Goal: Task Accomplishment & Management: Complete application form

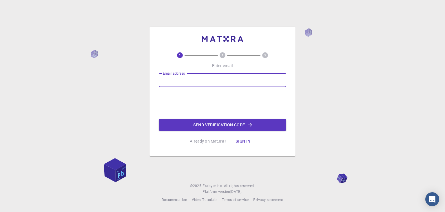
click at [183, 79] on input "Email address" at bounding box center [223, 80] width 128 height 14
type input "[EMAIL_ADDRESS][DOMAIN_NAME]"
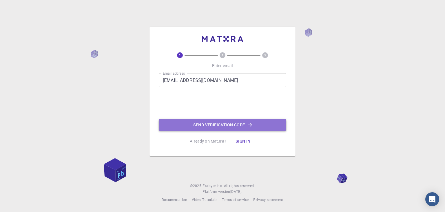
click at [244, 125] on button "Send verification code" at bounding box center [223, 125] width 128 height 12
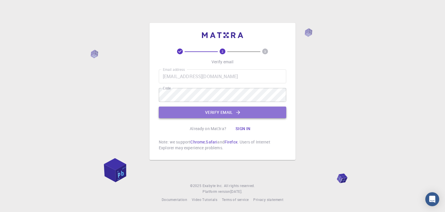
click at [199, 116] on button "Verify email" at bounding box center [223, 112] width 128 height 12
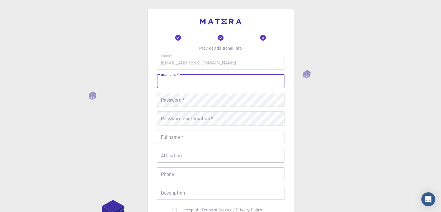
click at [188, 87] on input "username   *" at bounding box center [221, 81] width 128 height 14
type input "surene"
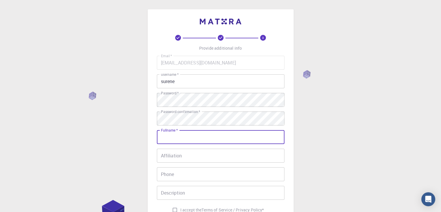
click at [195, 137] on input "Fullname   *" at bounding box center [221, 137] width 128 height 14
type input "asdfghjkjhgfdsa"
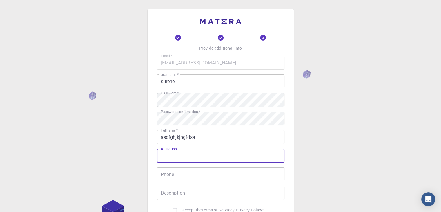
drag, startPoint x: 183, startPoint y: 156, endPoint x: 175, endPoint y: 157, distance: 7.6
click at [175, 157] on input "Affiliation" at bounding box center [221, 155] width 128 height 14
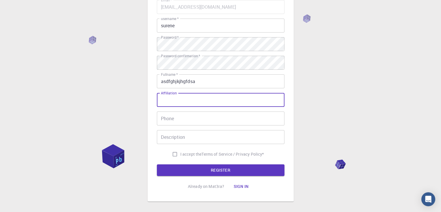
click at [173, 154] on input "I accept the Terms of Service / Privacy Policy *" at bounding box center [174, 153] width 11 height 11
checkbox input "true"
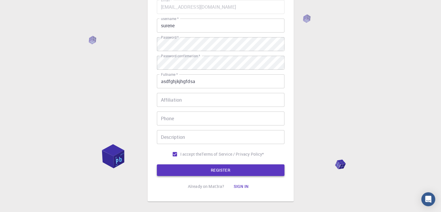
click at [177, 167] on button "REGISTER" at bounding box center [221, 170] width 128 height 12
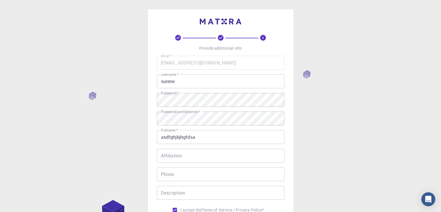
scroll to position [0, 0]
click at [303, 74] on div "3 Provide additional info Email   * [EMAIL_ADDRESS][DOMAIN_NAME] Email   * user…" at bounding box center [220, 147] width 441 height 295
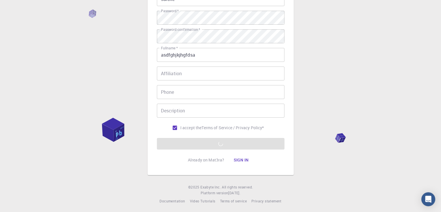
scroll to position [83, 0]
click at [239, 143] on form "Email   * [EMAIL_ADDRESS][DOMAIN_NAME] Email   * username   * surene username  …" at bounding box center [221, 60] width 128 height 176
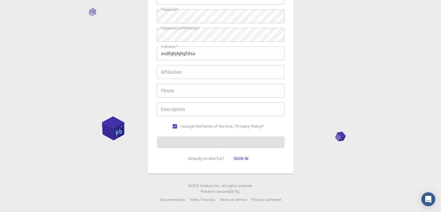
click at [239, 143] on form "Email   * [EMAIL_ADDRESS][DOMAIN_NAME] Email   * username   * surene username  …" at bounding box center [221, 60] width 128 height 176
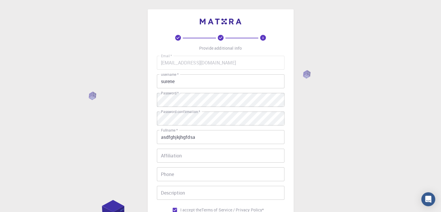
scroll to position [1, 0]
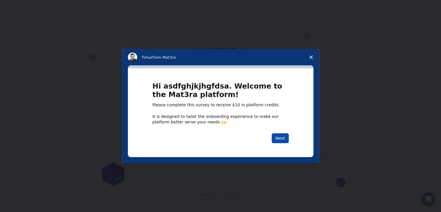
click at [279, 138] on button "Next" at bounding box center [280, 138] width 17 height 10
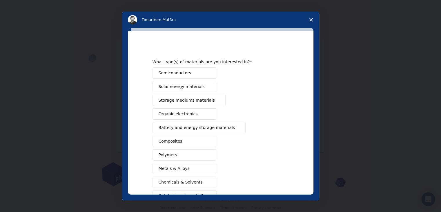
scroll to position [67, 0]
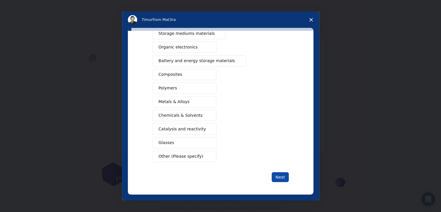
click at [272, 174] on button "Next" at bounding box center [280, 177] width 17 height 10
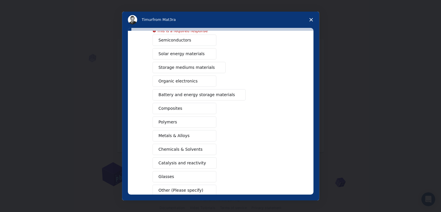
scroll to position [73, 0]
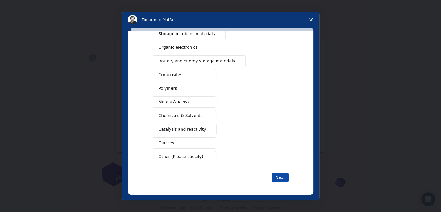
click at [276, 176] on button "Next" at bounding box center [280, 177] width 17 height 10
click at [206, 58] on span "Battery and energy storage materials" at bounding box center [197, 61] width 77 height 6
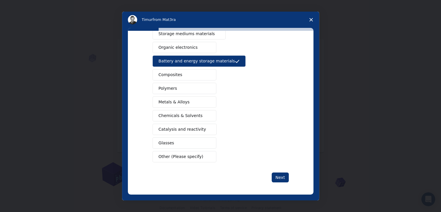
scroll to position [59, 0]
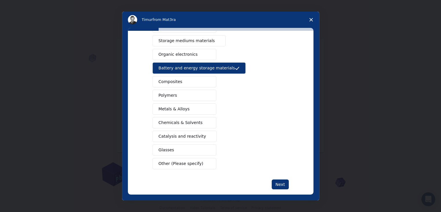
click at [196, 54] on button "Organic electronics" at bounding box center [184, 54] width 64 height 11
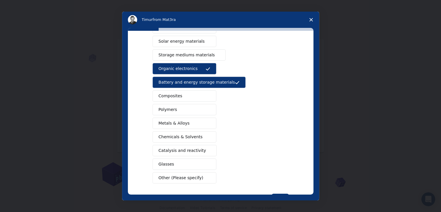
click at [196, 54] on span "Storage mediums materials" at bounding box center [187, 55] width 56 height 6
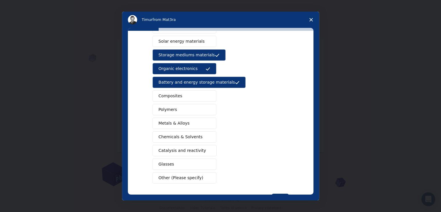
scroll to position [31, 0]
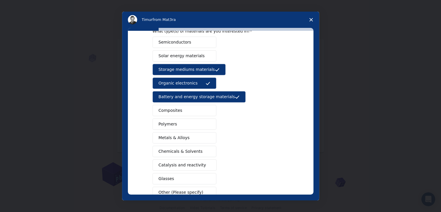
click at [196, 54] on span "Solar energy materials" at bounding box center [182, 56] width 46 height 6
click at [184, 39] on span "Semiconductors" at bounding box center [175, 42] width 33 height 6
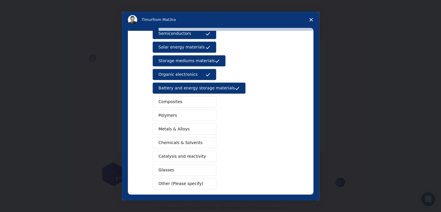
scroll to position [41, 0]
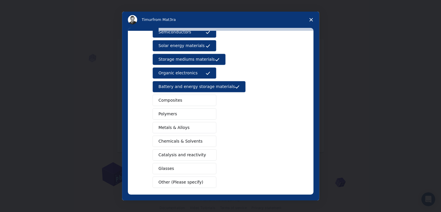
click at [170, 105] on button "Composites" at bounding box center [184, 99] width 64 height 11
click at [172, 114] on span "Polymers" at bounding box center [168, 114] width 19 height 6
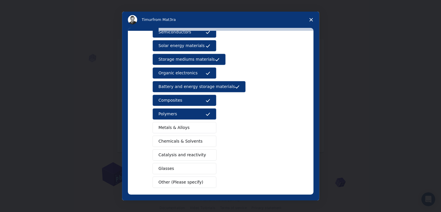
click at [177, 128] on span "Metals & Alloys" at bounding box center [174, 127] width 31 height 6
click at [180, 143] on button "Chemicals & Solvents" at bounding box center [184, 140] width 64 height 11
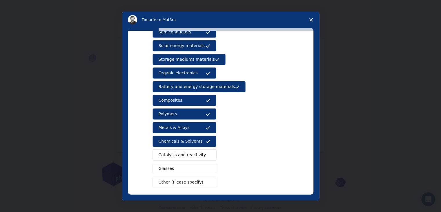
click at [183, 149] on button "Catalysis and reactivity" at bounding box center [184, 154] width 64 height 11
click at [170, 168] on span "Glasses" at bounding box center [167, 168] width 16 height 6
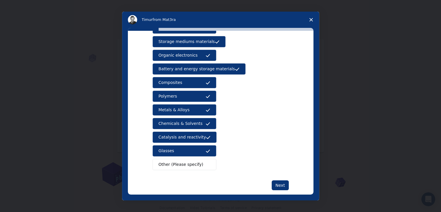
scroll to position [60, 0]
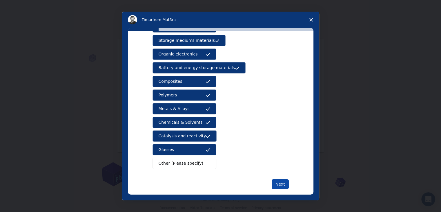
click at [275, 186] on button "Next" at bounding box center [280, 184] width 17 height 10
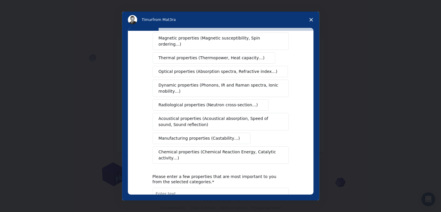
scroll to position [0, 0]
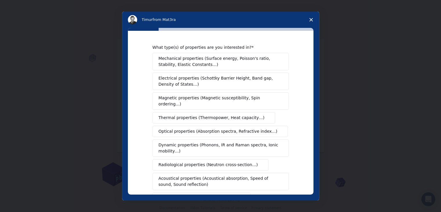
click at [193, 60] on span "Mechanical properties (Surface energy, Poisson's ratio, Stability, Elastic Cons…" at bounding box center [219, 61] width 121 height 12
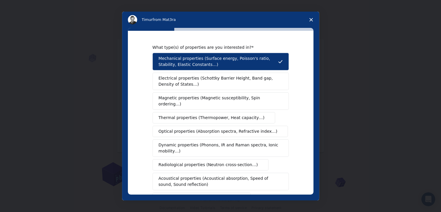
scroll to position [97, 0]
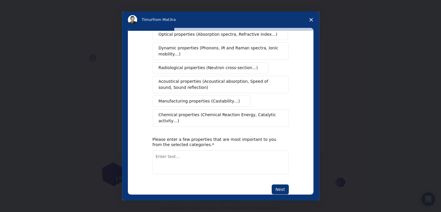
click at [187, 137] on div "Please enter a few properties that are most important to you from the selected …" at bounding box center [216, 142] width 128 height 10
click at [183, 112] on button "Chemical properties (Chemical Reaction Energy, Catalytic activity…)" at bounding box center [220, 117] width 136 height 17
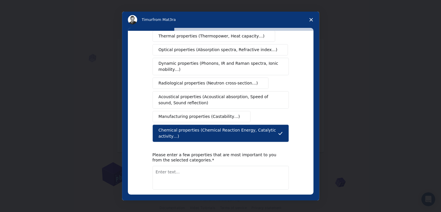
click at [183, 112] on button "Manufacturing properties (Castability…)" at bounding box center [201, 116] width 98 height 11
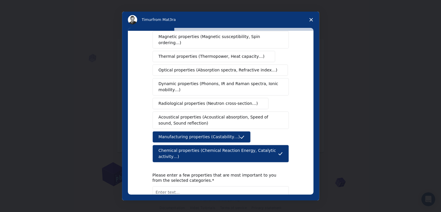
click at [183, 114] on span "Acoustical properties (Acoustical absorption, Speed of sound, Sound reflection)" at bounding box center [219, 120] width 121 height 12
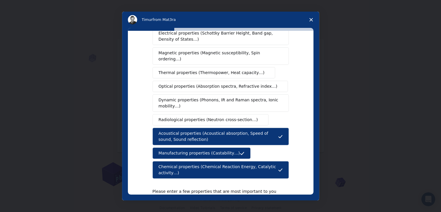
click at [183, 117] on span "Radiological properties (Neutron cross-section…)" at bounding box center [208, 120] width 99 height 6
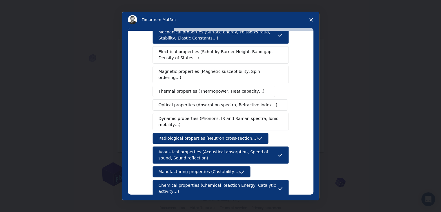
click at [183, 115] on span "Dynamic properties (Phonons, IR and Raman spectra, Ionic mobility…)" at bounding box center [219, 121] width 120 height 12
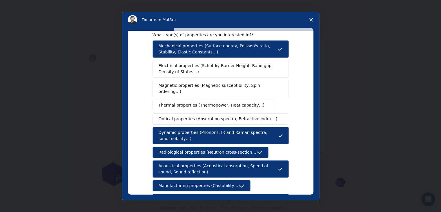
scroll to position [12, 0]
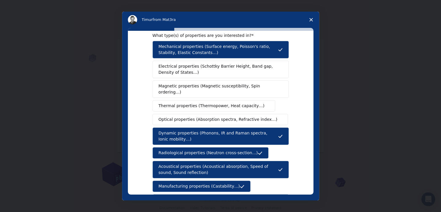
click at [183, 116] on span "Optical properties (Absorption spectra, Refractive index…)" at bounding box center [218, 119] width 119 height 6
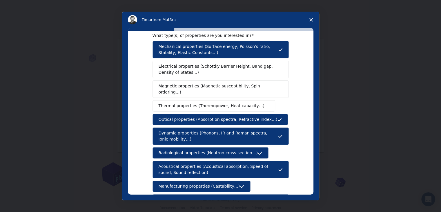
scroll to position [0, 0]
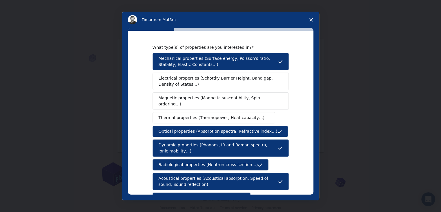
click at [183, 114] on span "Thermal properties (Thermopower, Heat capacity…)" at bounding box center [212, 117] width 106 height 6
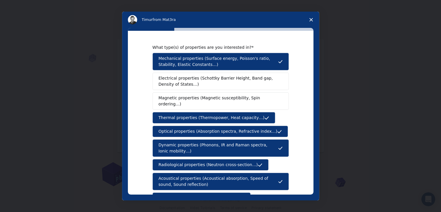
click at [180, 83] on span "Electrical properties (Schottky Barrier Height, Band gap, Density of States…)" at bounding box center [219, 81] width 121 height 12
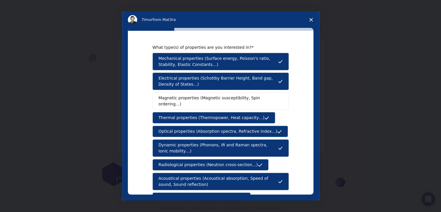
click at [183, 99] on span "Magnetic properties (Magnetic susceptibility, Spin ordering…)" at bounding box center [219, 101] width 120 height 12
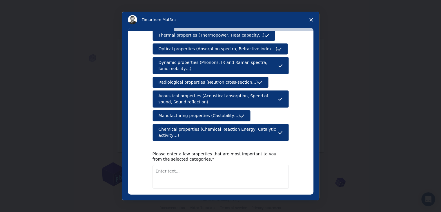
scroll to position [97, 0]
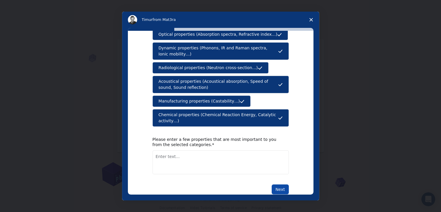
click at [280, 184] on button "Next" at bounding box center [280, 189] width 17 height 10
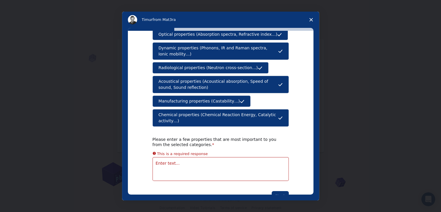
click at [190, 157] on textarea "Enter text..." at bounding box center [220, 169] width 136 height 24
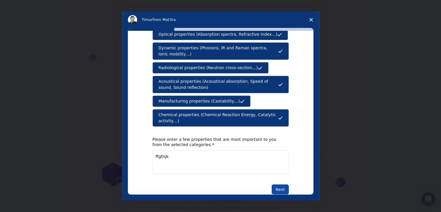
type textarea "ffgthjk"
click at [281, 184] on button "Next" at bounding box center [280, 189] width 17 height 10
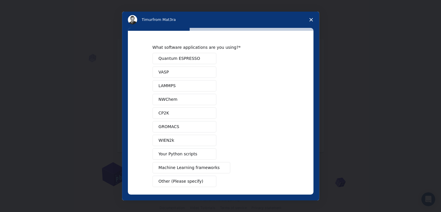
click at [190, 54] on button "Quantum ESPRESSO" at bounding box center [184, 58] width 64 height 11
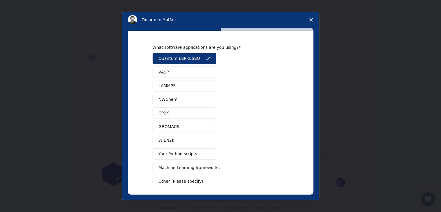
click at [190, 69] on button "VASP" at bounding box center [184, 71] width 64 height 11
click at [191, 81] on button "LAMMPS" at bounding box center [184, 85] width 64 height 11
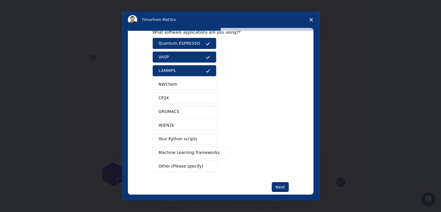
click at [191, 81] on button "NWChem" at bounding box center [184, 84] width 64 height 11
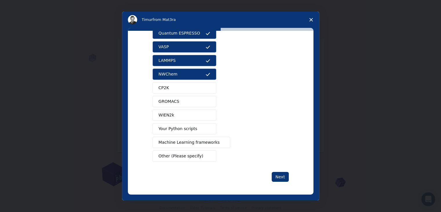
click at [191, 82] on button "CP2K" at bounding box center [184, 87] width 64 height 11
click at [190, 92] on button "CP2K" at bounding box center [184, 87] width 64 height 11
click at [190, 97] on button "GROMACS" at bounding box center [184, 101] width 64 height 11
click at [193, 86] on button "CP2K" at bounding box center [184, 87] width 64 height 11
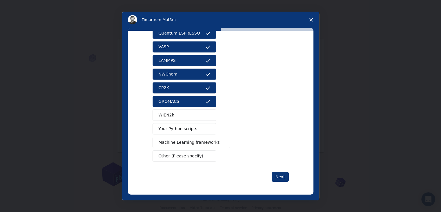
click at [188, 112] on button "WIEN2k" at bounding box center [184, 114] width 64 height 11
click at [192, 131] on button "Your Python scripts" at bounding box center [184, 128] width 64 height 11
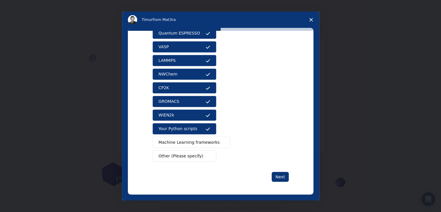
click at [201, 143] on span "Machine Learning frameworks" at bounding box center [189, 142] width 61 height 6
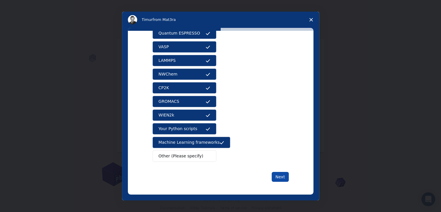
click at [278, 176] on button "Next" at bounding box center [280, 177] width 17 height 10
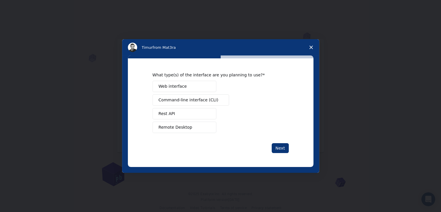
scroll to position [0, 0]
click at [190, 90] on button "Web interface" at bounding box center [184, 86] width 64 height 11
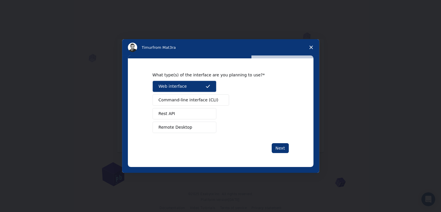
click at [192, 100] on span "Command-line interface (CLI)" at bounding box center [189, 100] width 60 height 6
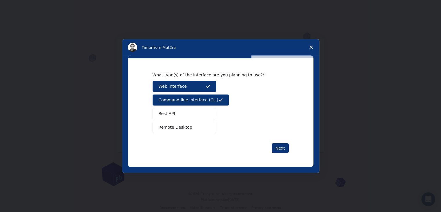
click at [185, 109] on button "Rest API" at bounding box center [184, 113] width 64 height 11
click at [192, 125] on button "Remote Desktop" at bounding box center [184, 126] width 64 height 11
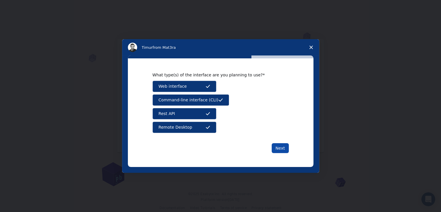
click at [283, 146] on button "Next" at bounding box center [280, 148] width 17 height 10
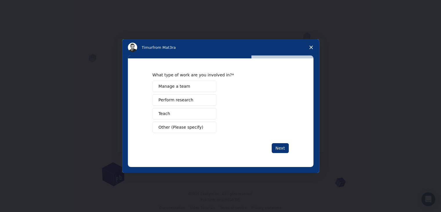
click at [184, 75] on div "What type of work are you involved in?" at bounding box center [216, 74] width 128 height 5
click at [184, 85] on span "Manage a team" at bounding box center [175, 86] width 32 height 6
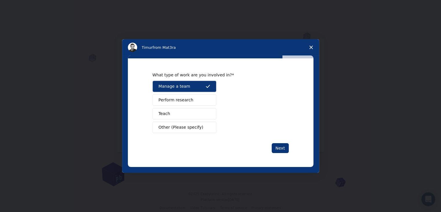
click at [189, 98] on button "Perform research" at bounding box center [184, 99] width 64 height 11
click at [192, 113] on button "Teach" at bounding box center [184, 113] width 64 height 11
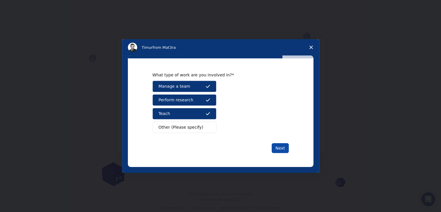
click at [283, 150] on button "Next" at bounding box center [280, 148] width 17 height 10
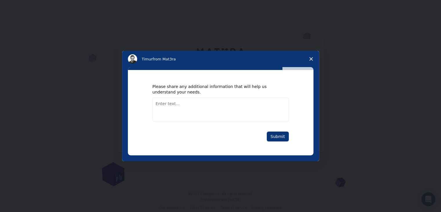
click at [180, 109] on textarea "Enter text..." at bounding box center [220, 109] width 136 height 24
type textarea "dfghjkjhgfdfghj"
click at [279, 135] on button "Submit" at bounding box center [278, 136] width 22 height 10
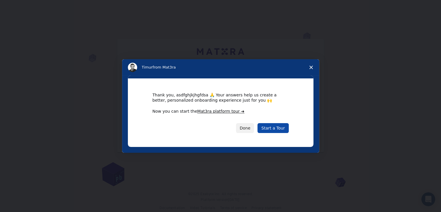
click at [269, 128] on link "Start a Tour" at bounding box center [272, 128] width 31 height 10
